Goal: Transaction & Acquisition: Purchase product/service

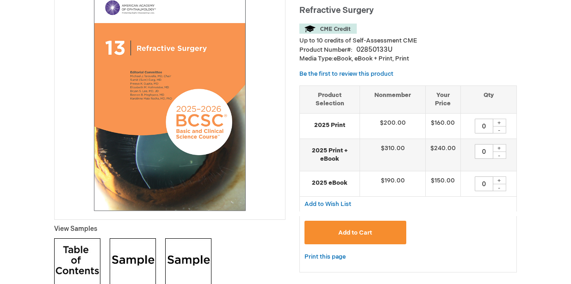
scroll to position [150, 0]
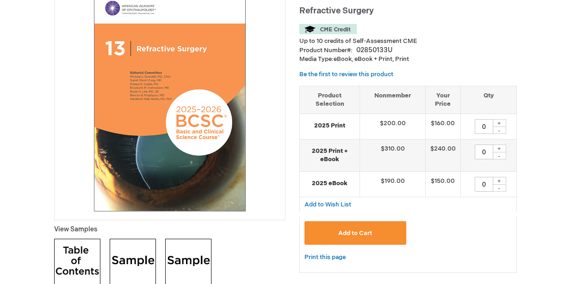
click at [501, 123] on div "+" at bounding box center [499, 123] width 14 height 8
type input "1"
click at [364, 237] on button "Add to Cart" at bounding box center [355, 234] width 102 height 24
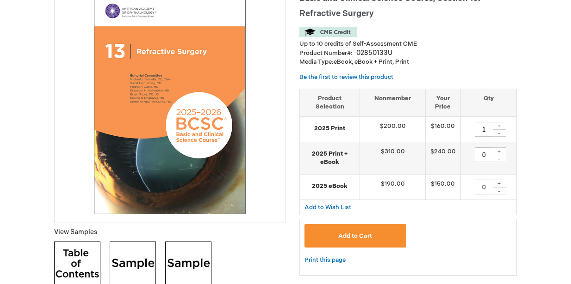
scroll to position [184, 0]
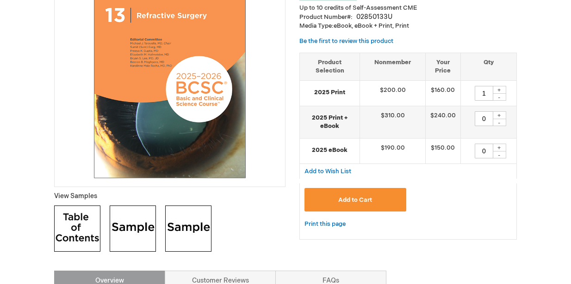
click at [354, 204] on span "Add to Cart" at bounding box center [355, 200] width 34 height 7
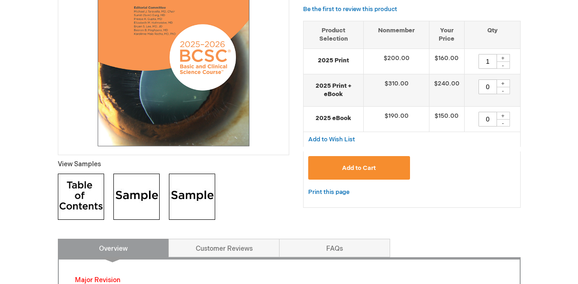
scroll to position [208, 0]
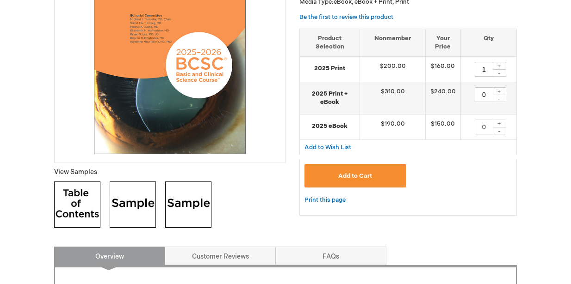
click at [352, 170] on button "Add to Cart" at bounding box center [355, 176] width 102 height 24
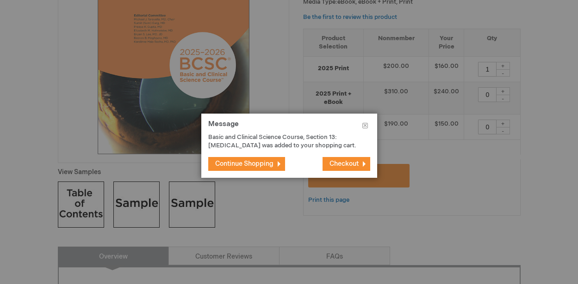
click at [352, 168] on span "Checkout" at bounding box center [343, 164] width 29 height 8
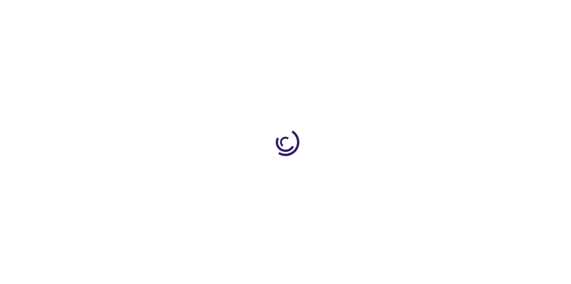
type input "1"
type input "0"
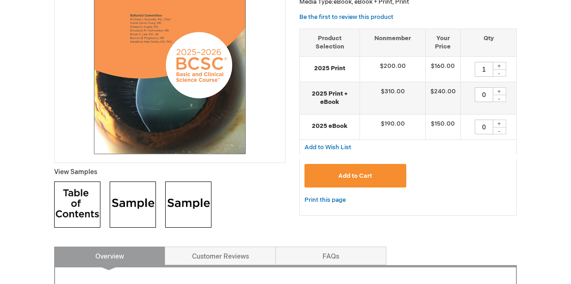
click at [358, 175] on span "Add to Cart" at bounding box center [355, 176] width 34 height 7
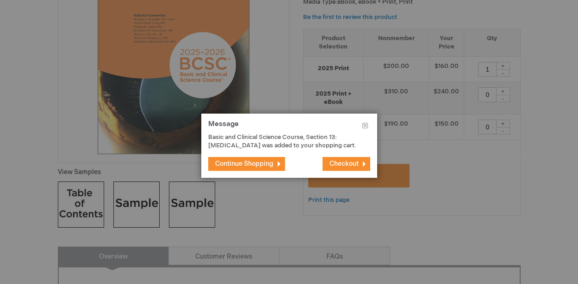
click at [358, 168] on span "Checkout" at bounding box center [343, 164] width 29 height 8
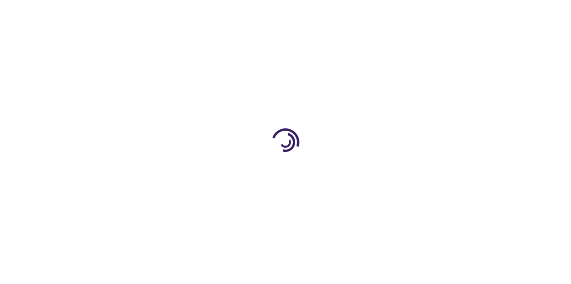
select select "US"
select select "51"
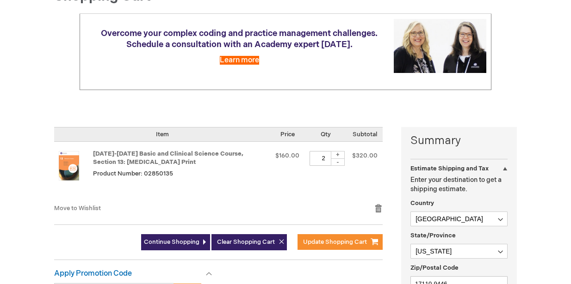
scroll to position [111, 0]
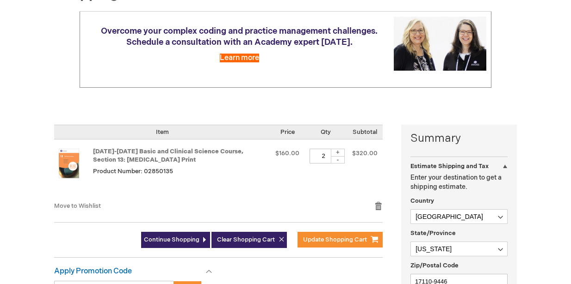
click at [341, 159] on div "-" at bounding box center [338, 159] width 14 height 7
type input "1"
click at [344, 240] on span "Update Shopping Cart" at bounding box center [335, 239] width 64 height 7
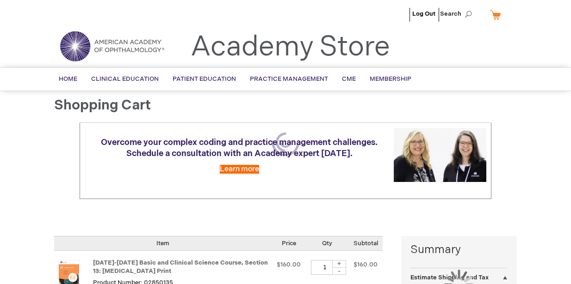
select select "US"
select select "51"
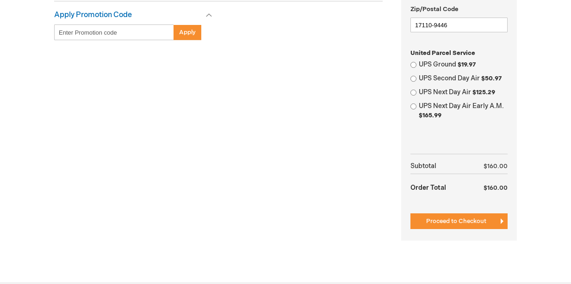
scroll to position [369, 0]
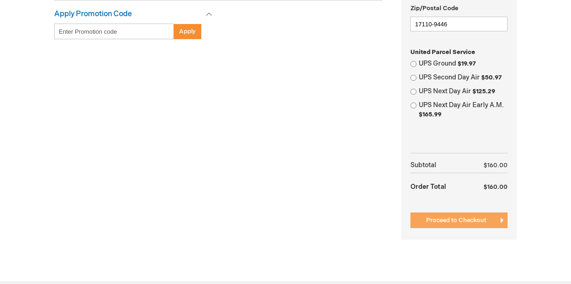
click at [467, 221] on span "Proceed to Checkout" at bounding box center [456, 220] width 60 height 7
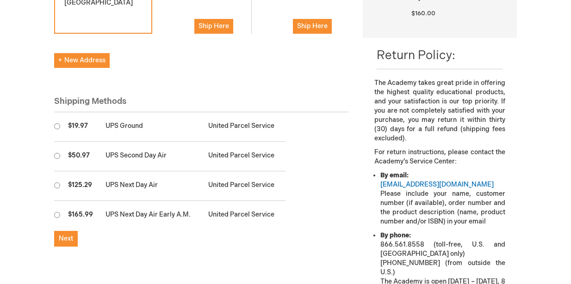
scroll to position [256, 0]
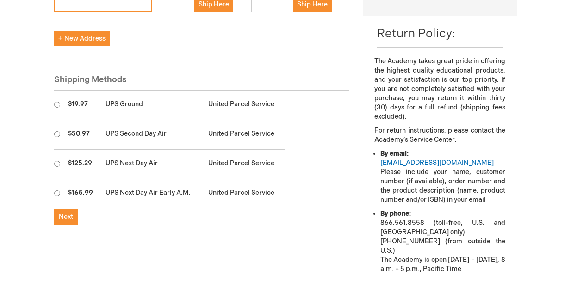
click at [58, 105] on input "radio" at bounding box center [57, 105] width 6 height 6
radio input "true"
click at [70, 219] on span "Next" at bounding box center [66, 217] width 14 height 8
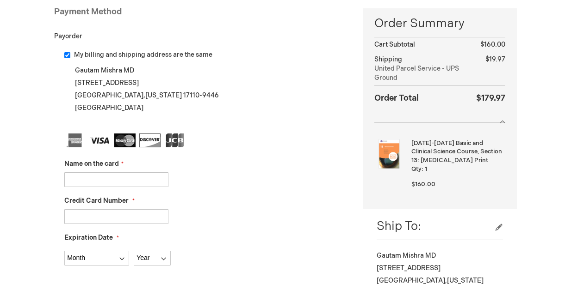
scroll to position [153, 0]
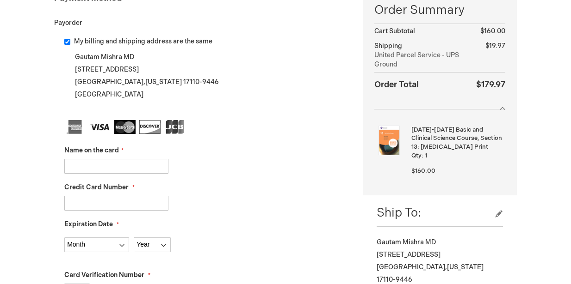
click at [123, 168] on input "Name on the card" at bounding box center [116, 166] width 104 height 15
type input "Gautam Mishra"
click at [128, 205] on input "Credit Card Number" at bounding box center [116, 203] width 104 height 15
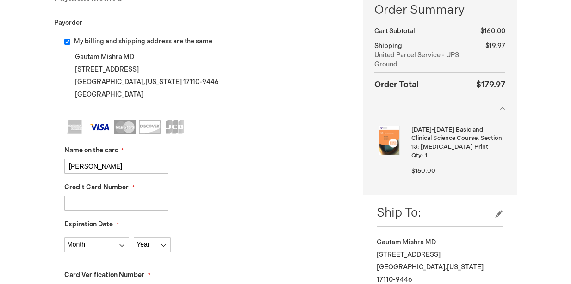
type input "4246315447902857"
click at [128, 224] on div "Expiration Date Month 01 - January 02 - February 03 - March 04 - April 05 - May…" at bounding box center [206, 236] width 284 height 32
click at [124, 242] on select "Month 01 - January 02 - February 03 - March 04 - April 05 - May 06 - June 07 - …" at bounding box center [96, 245] width 65 height 15
select select "6"
click at [64, 238] on select "Month 01 - January 02 - February 03 - March 04 - April 05 - May 06 - June 07 - …" at bounding box center [96, 245] width 65 height 15
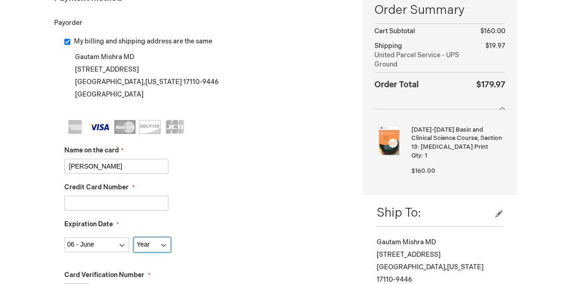
click at [163, 245] on select "Year 2025 2026 2027 2028 2029 2030 2031 2032 2033 2034 2035" at bounding box center [152, 245] width 37 height 15
select select "2030"
click at [134, 238] on select "Year 2025 2026 2027 2028 2029 2030 2031 2032 2033 2034 2035" at bounding box center [152, 245] width 37 height 15
click at [234, 228] on div "Expiration Date Month 01 - January 02 - February 03 - March 04 - April 05 - May…" at bounding box center [206, 236] width 284 height 32
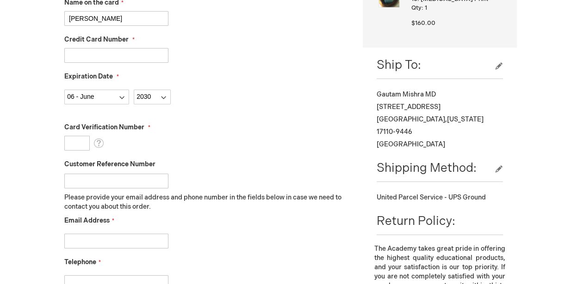
scroll to position [305, 0]
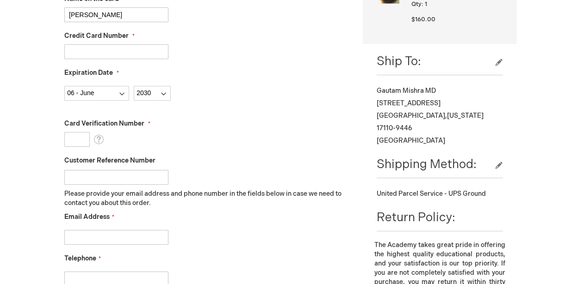
click at [80, 137] on input "Card Verification Number" at bounding box center [76, 139] width 25 height 15
type input "043"
click at [302, 217] on div "Email Address" at bounding box center [206, 229] width 284 height 32
click at [146, 236] on input "Email Address" at bounding box center [116, 237] width 104 height 15
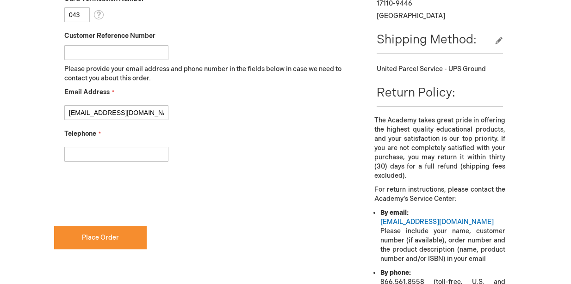
scroll to position [449, 0]
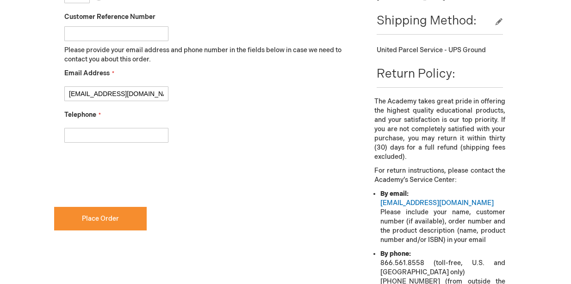
type input "gautam.mishra@seegreat.net"
click at [133, 136] on input "Telephone" at bounding box center [116, 135] width 104 height 15
type input "7175921760"
click at [160, 95] on input "gautam.mishra@seegreat.net" at bounding box center [116, 94] width 104 height 15
checkbox input "true"
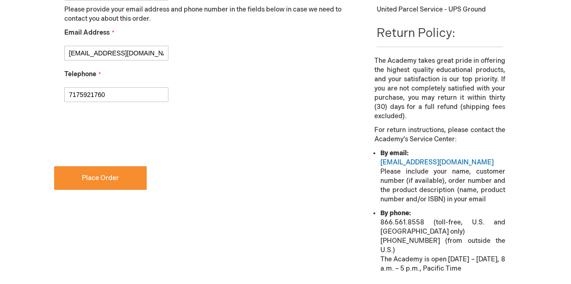
scroll to position [490, 0]
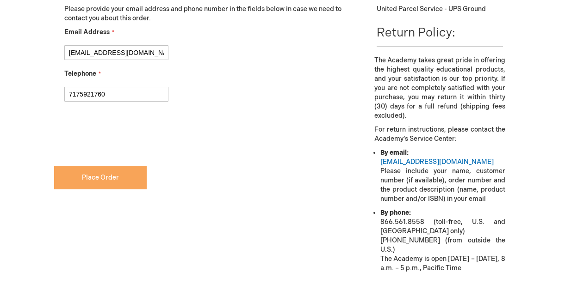
click at [130, 176] on button "Place Order" at bounding box center [100, 178] width 93 height 24
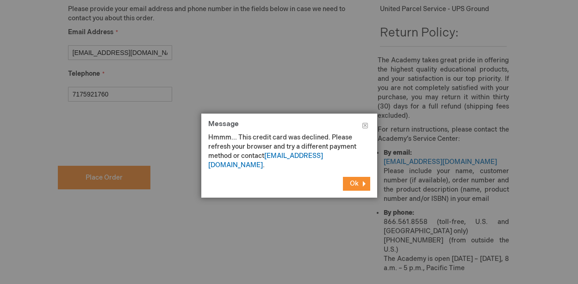
click at [352, 180] on span "Ok" at bounding box center [354, 184] width 9 height 8
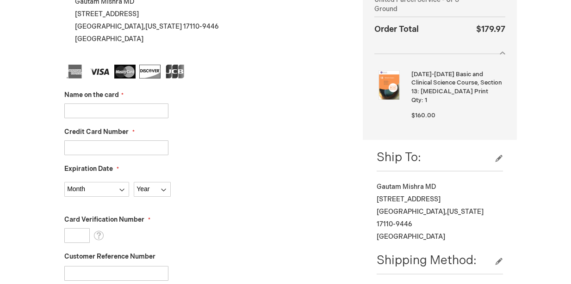
scroll to position [210, 0]
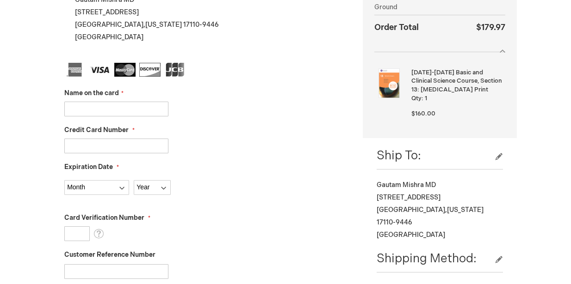
click at [143, 108] on input "Name on the card" at bounding box center [116, 109] width 104 height 15
type input "[PERSON_NAME]"
click at [137, 147] on input "Credit Card Number" at bounding box center [116, 146] width 104 height 15
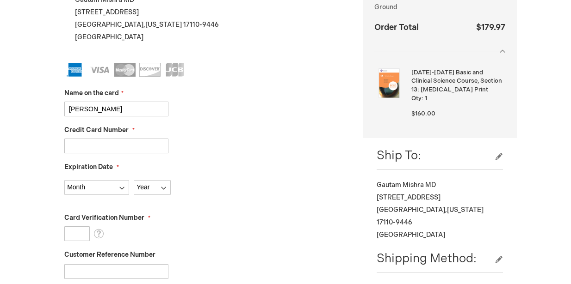
type input "371559925482008"
click at [121, 188] on select "Month 01 - January 02 - February 03 - March 04 - April 05 - May 06 - June 07 - …" at bounding box center [96, 187] width 65 height 15
select select "1"
click at [64, 180] on select "Month 01 - January 02 - February 03 - March 04 - April 05 - May 06 - June 07 - …" at bounding box center [96, 187] width 65 height 15
click at [165, 188] on select "Year 2025 2026 2027 2028 2029 2030 2031 2032 2033 2034 2035" at bounding box center [152, 187] width 37 height 15
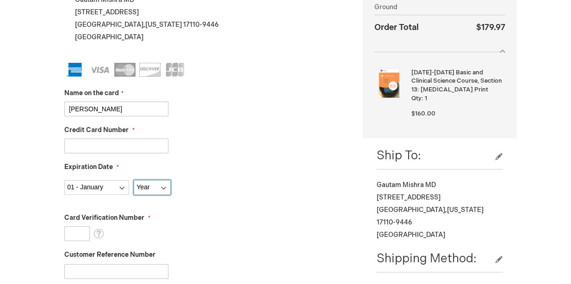
select select "2029"
click at [134, 180] on select "Year 2025 2026 2027 2028 2029 2030 2031 2032 2033 2034 2035" at bounding box center [152, 187] width 37 height 15
click at [82, 230] on input "Card Verification Number" at bounding box center [76, 234] width 25 height 15
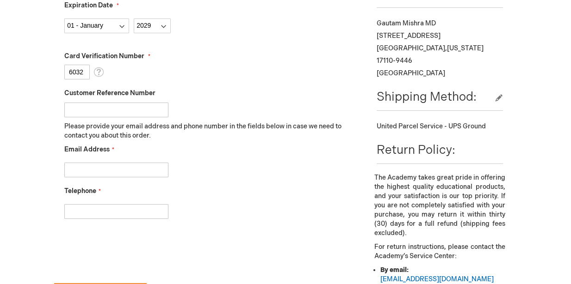
scroll to position [373, 0]
type input "6032"
click at [154, 169] on input "Email Address" at bounding box center [116, 169] width 104 height 15
type input "gautammishra@yahoo.com"
type input "7175921760"
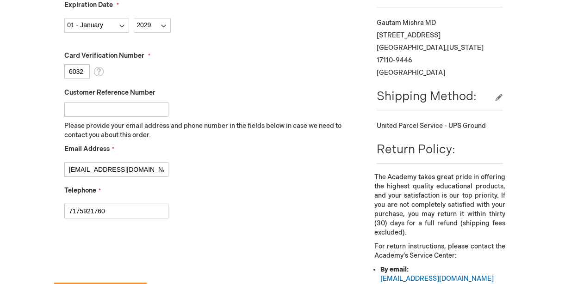
checkbox input "true"
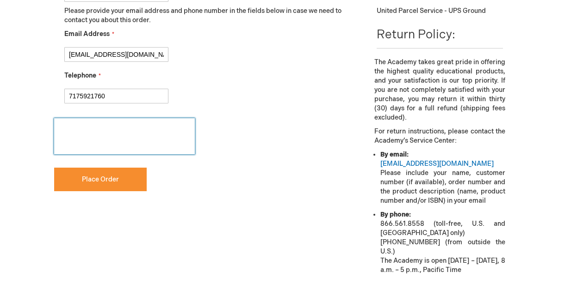
scroll to position [488, 0]
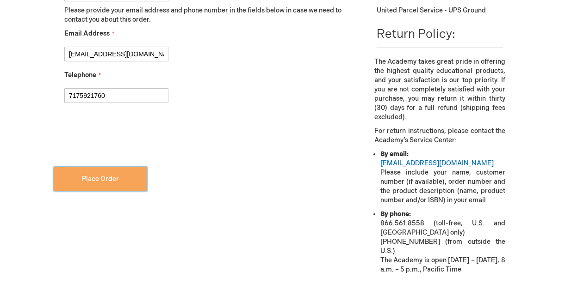
click at [93, 179] on span "Place Order" at bounding box center [100, 179] width 37 height 8
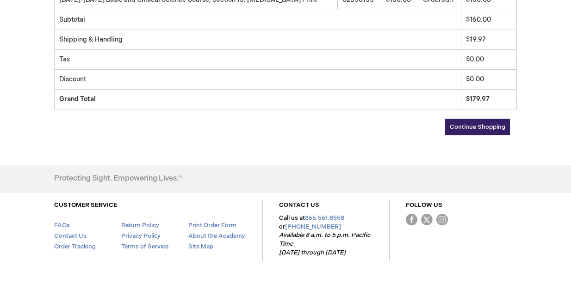
scroll to position [251, 0]
